Goal: Find specific page/section: Find specific page/section

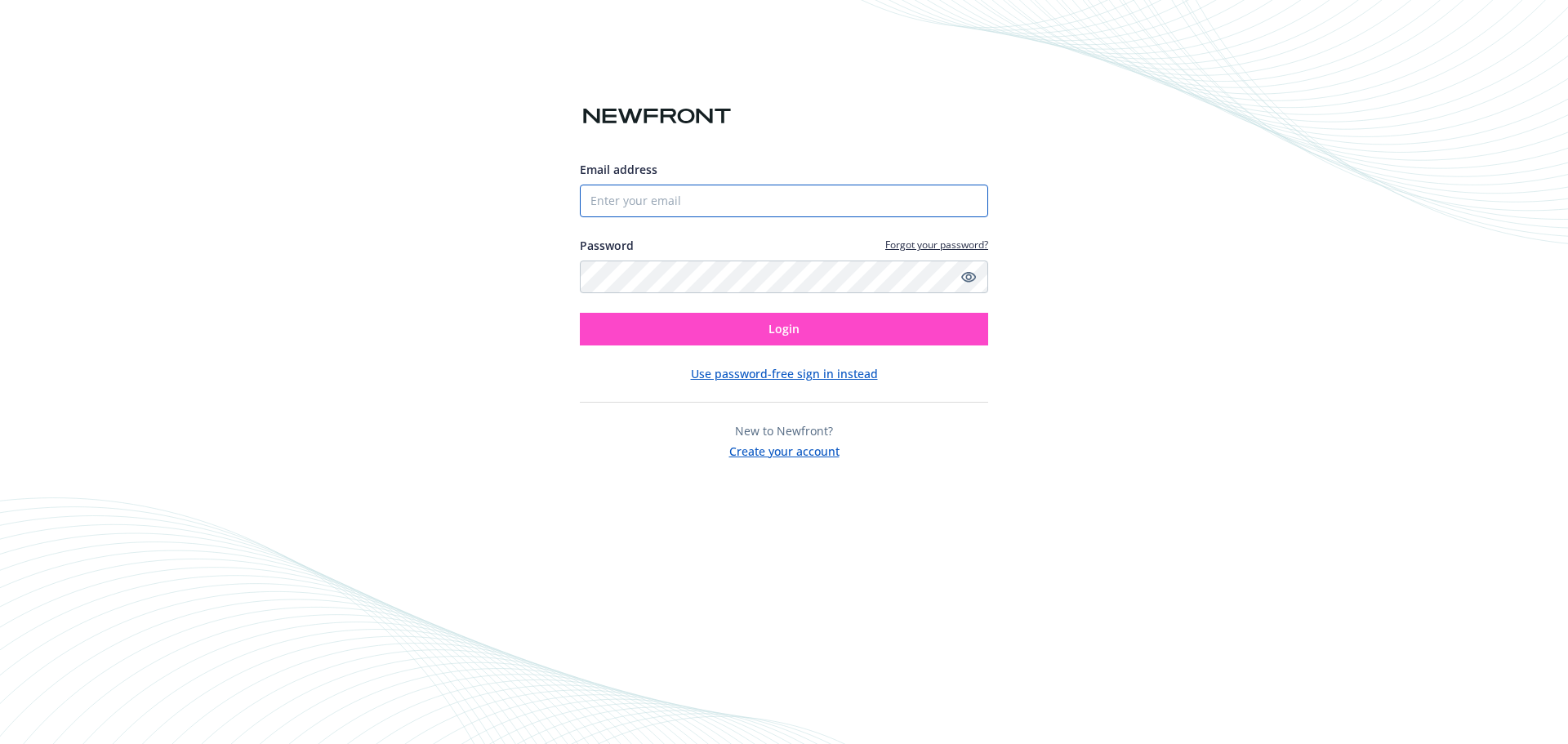
type input "[PERSON_NAME][EMAIL_ADDRESS][PERSON_NAME][DOMAIN_NAME]"
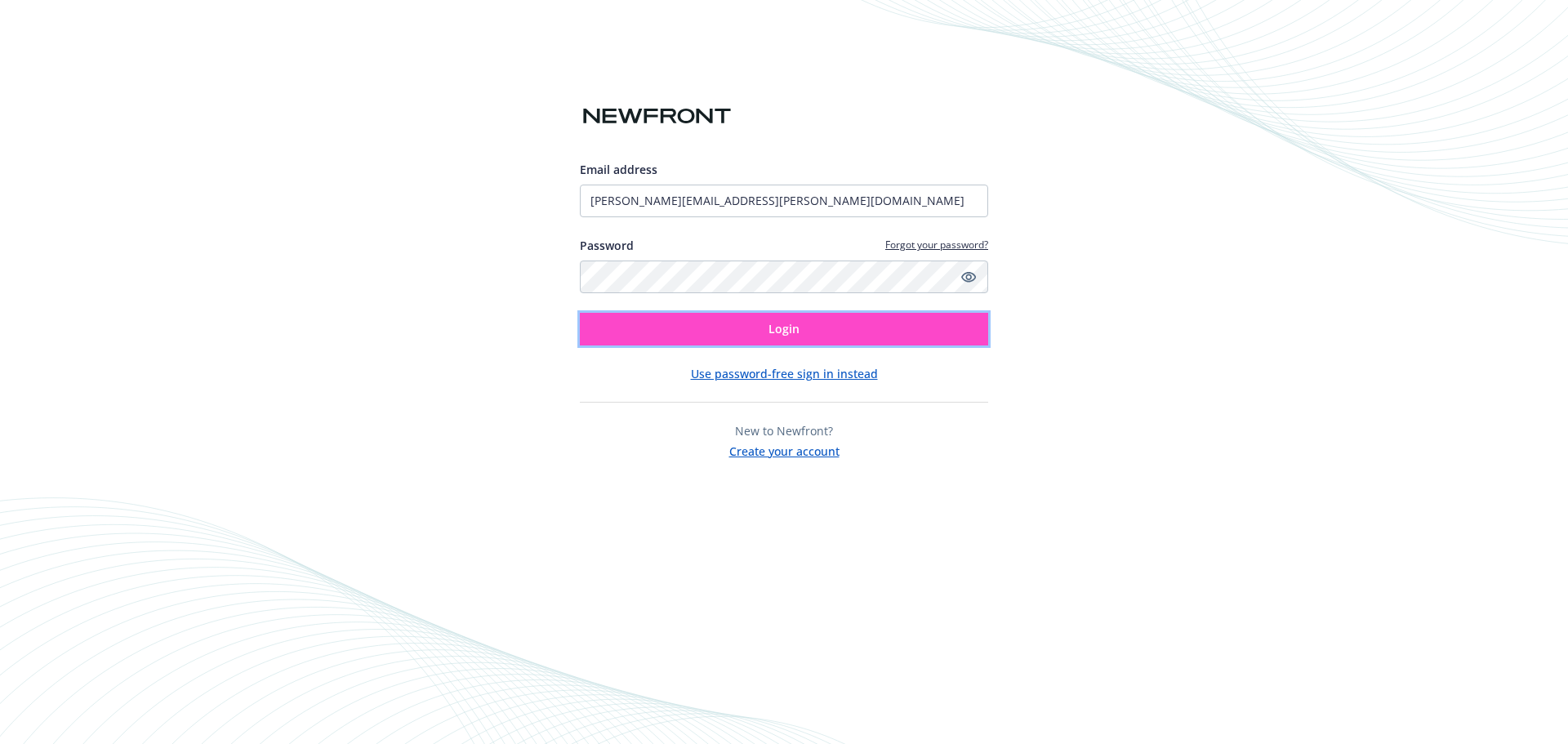
click at [767, 326] on button "Login" at bounding box center [784, 328] width 409 height 32
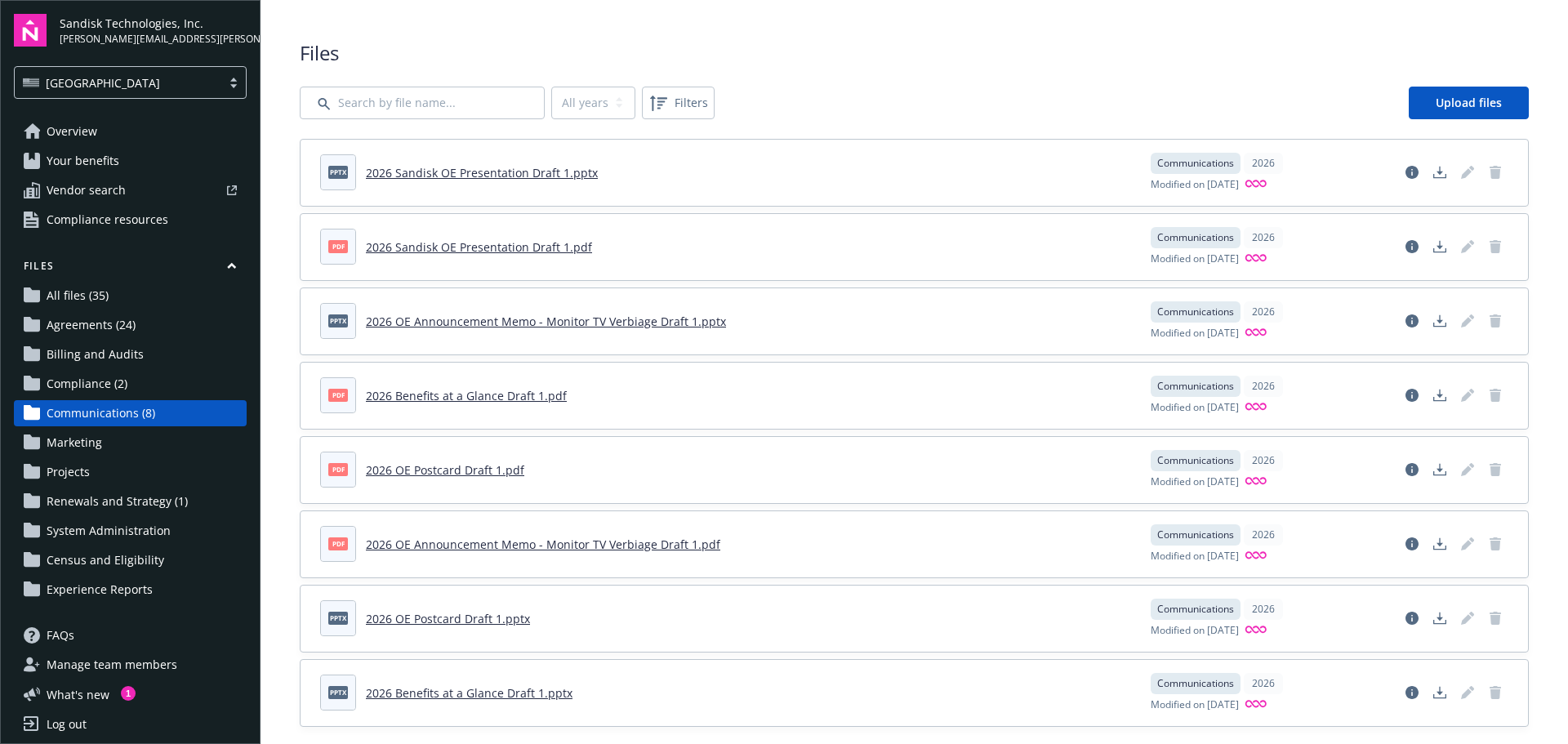
scroll to position [22, 0]
